Goal: Check status: Check status

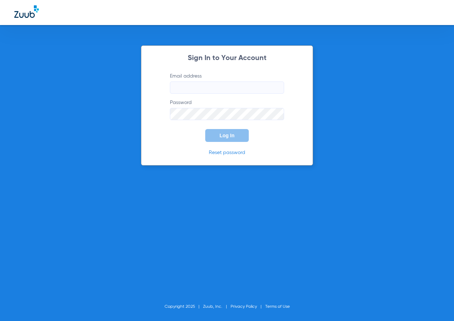
type input "[EMAIL_ADDRESS][DOMAIN_NAME]"
click at [230, 135] on span "Log In" at bounding box center [227, 135] width 15 height 6
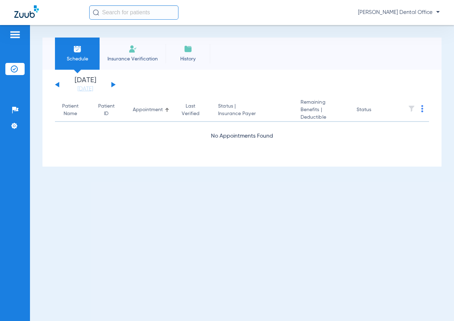
click at [130, 10] on input "text" at bounding box center [133, 12] width 89 height 14
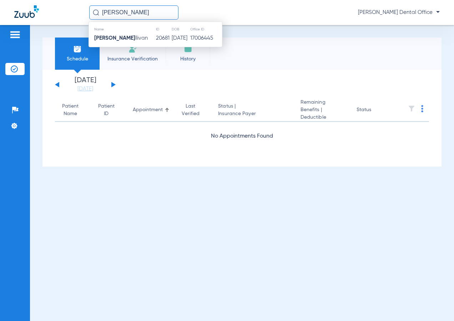
type input "[PERSON_NAME]"
click at [137, 37] on td "[PERSON_NAME] llivan" at bounding box center [122, 38] width 67 height 10
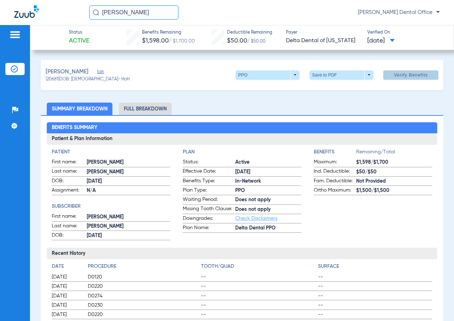
click at [399, 76] on span "Verify Benefits" at bounding box center [411, 75] width 34 height 6
